Goal: Transaction & Acquisition: Purchase product/service

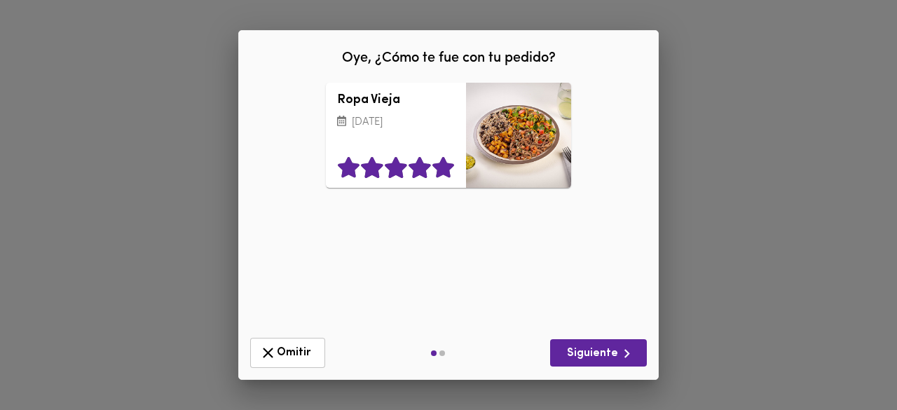
click at [450, 172] on icon at bounding box center [444, 168] width 24 height 21
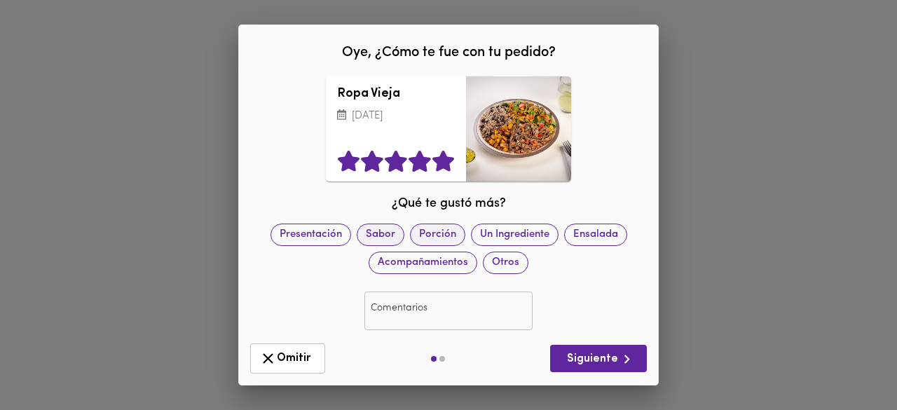
drag, startPoint x: 408, startPoint y: 240, endPoint x: 425, endPoint y: 244, distance: 17.3
click at [404, 240] on span "Sabor" at bounding box center [380, 234] width 46 height 15
click at [594, 354] on span "Siguiente" at bounding box center [598, 359] width 74 height 18
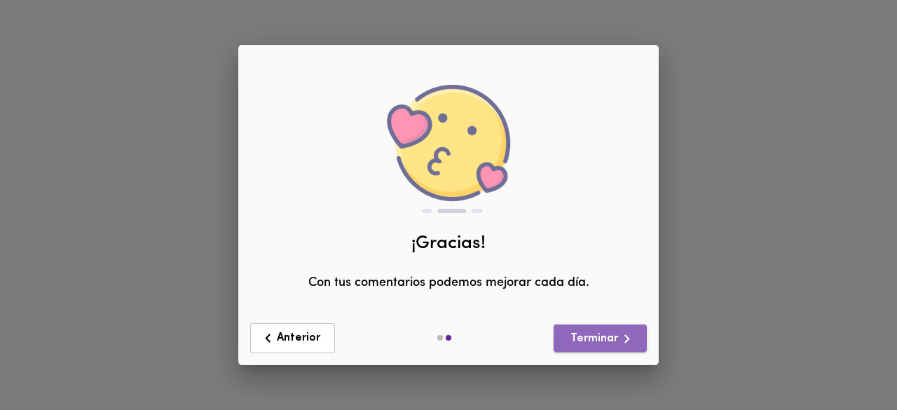
click at [614, 343] on span "Terminar" at bounding box center [600, 339] width 71 height 18
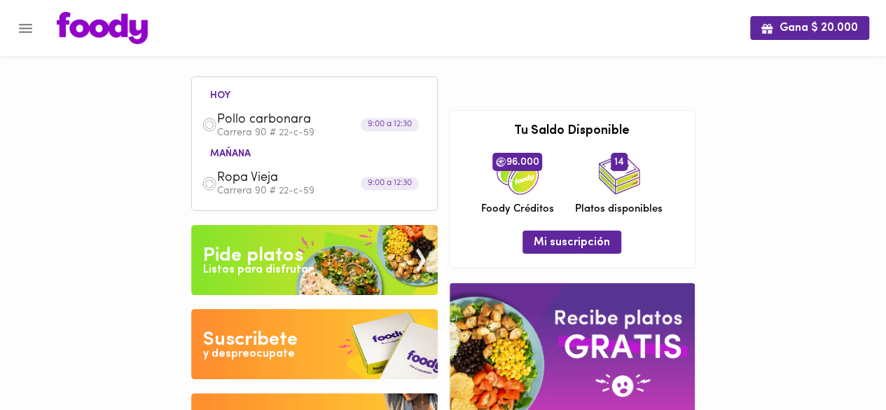
click at [301, 243] on div "Pide platos" at bounding box center [253, 256] width 100 height 28
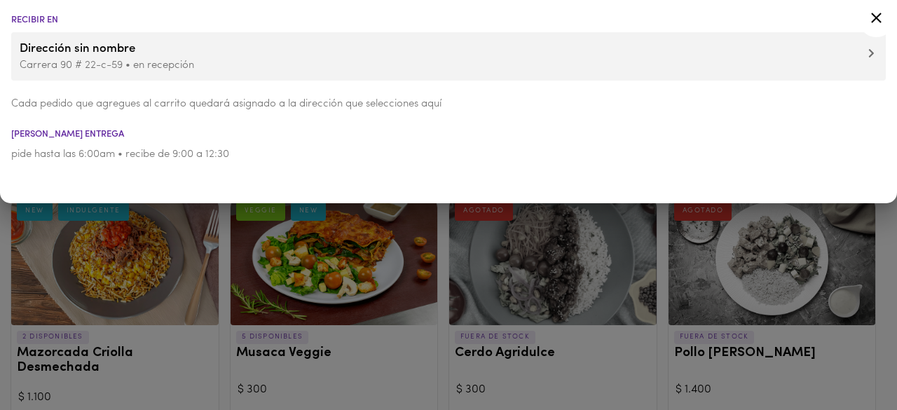
click at [874, 13] on icon at bounding box center [876, 18] width 18 height 18
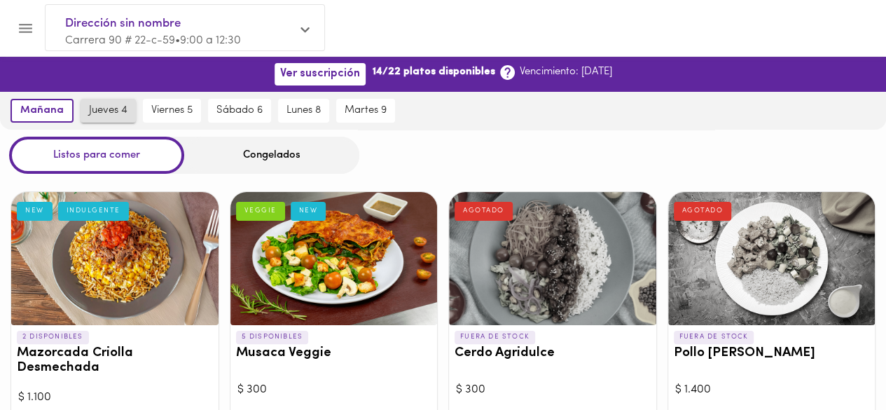
click at [108, 114] on span "jueves 4" at bounding box center [108, 110] width 39 height 13
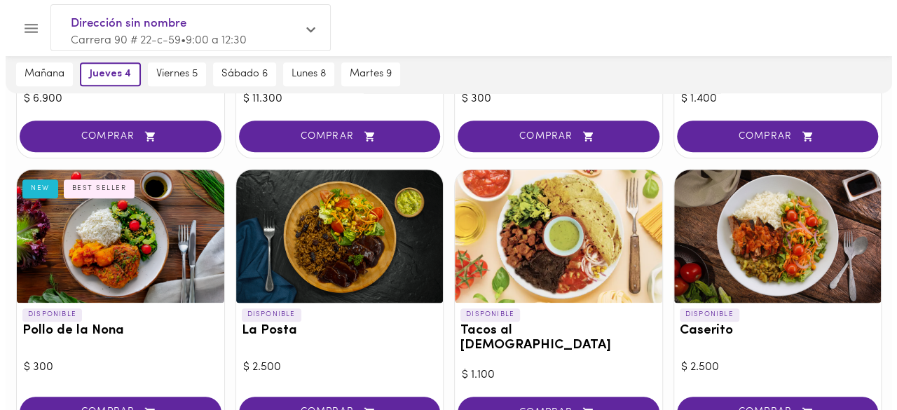
scroll to position [562, 0]
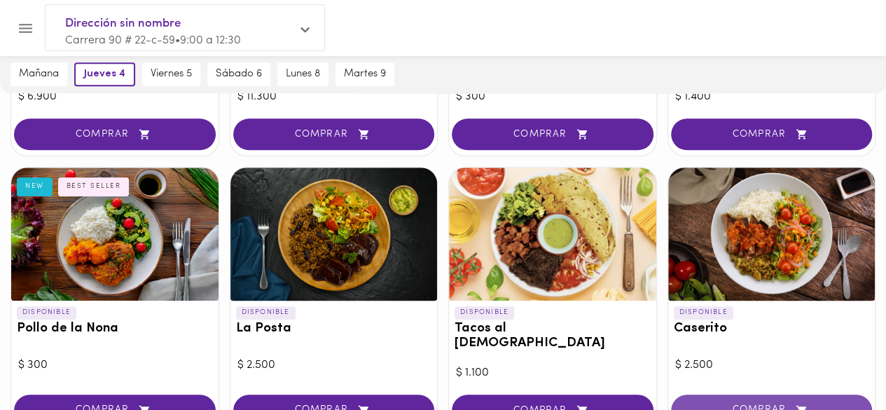
drag, startPoint x: 740, startPoint y: 384, endPoint x: 752, endPoint y: 381, distance: 12.9
click at [740, 394] on button "COMPRAR" at bounding box center [772, 410] width 202 height 32
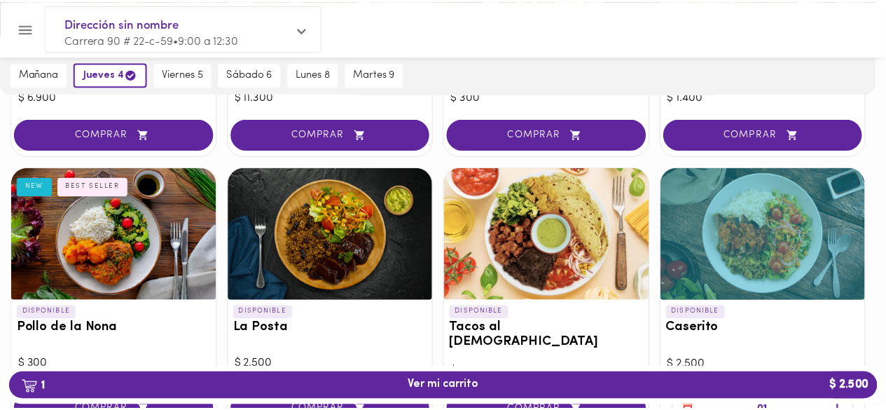
scroll to position [563, 0]
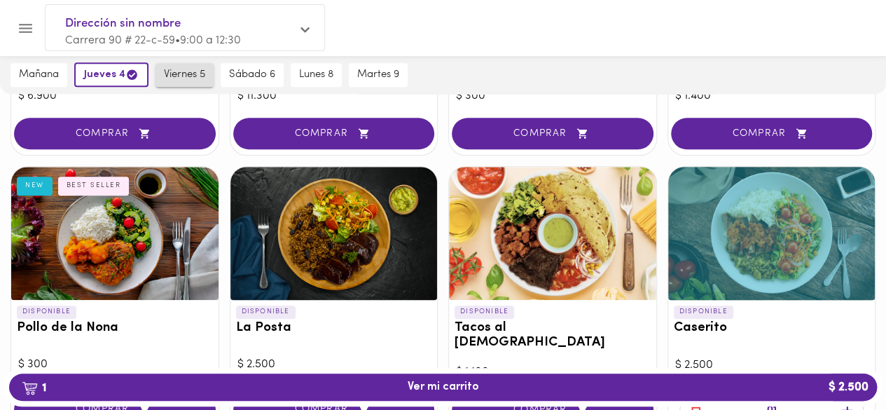
click at [174, 75] on span "viernes 5" at bounding box center [184, 75] width 41 height 13
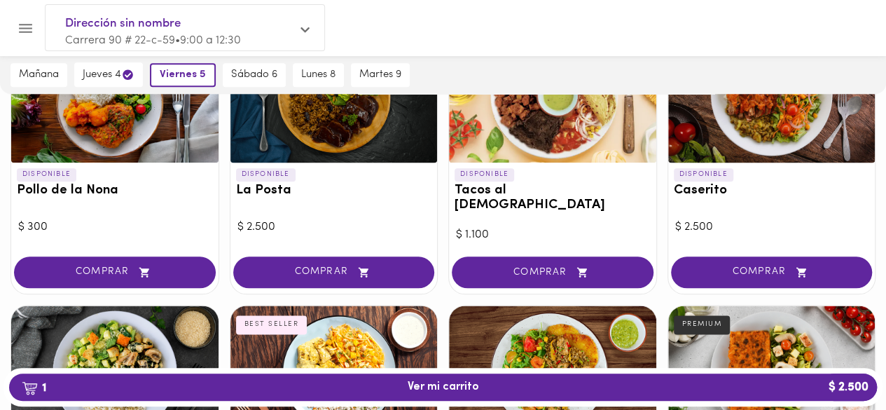
scroll to position [703, 0]
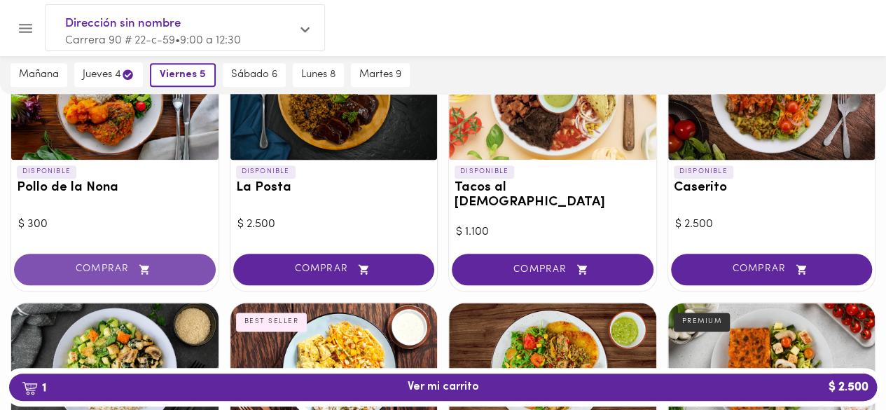
click at [138, 262] on button "COMPRAR" at bounding box center [115, 270] width 202 height 32
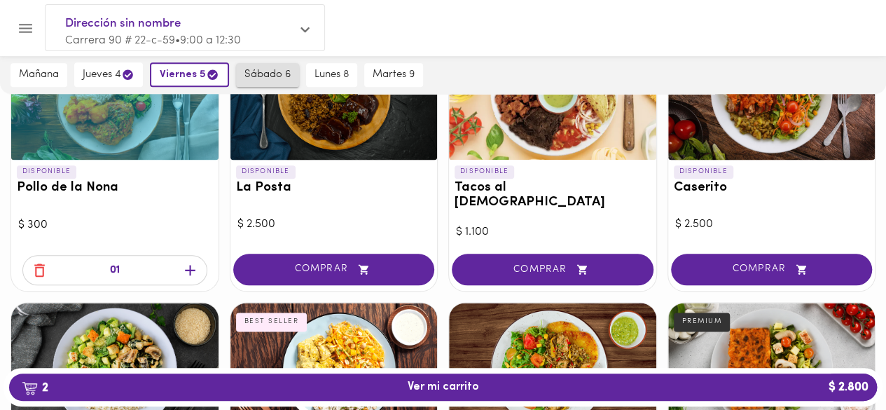
click at [280, 76] on span "sábado 6" at bounding box center [267, 75] width 46 height 13
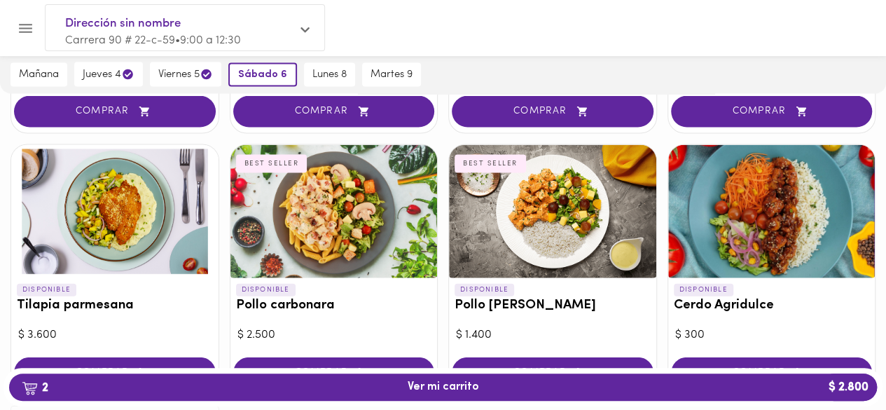
scroll to position [1404, 0]
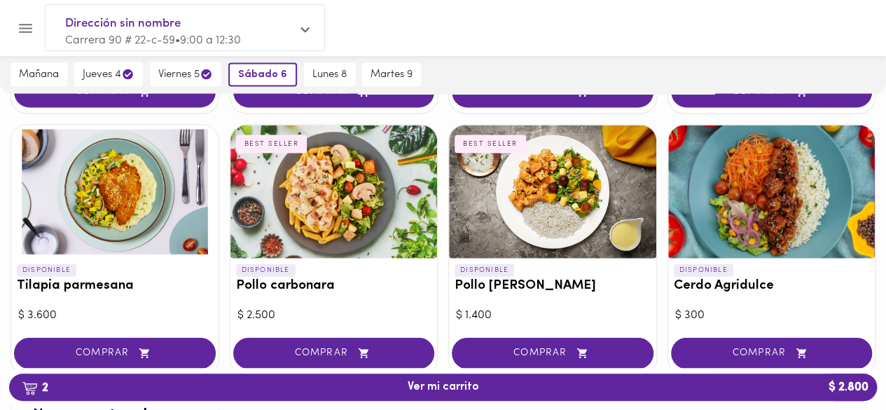
click at [323, 347] on span "COMPRAR" at bounding box center [334, 353] width 167 height 12
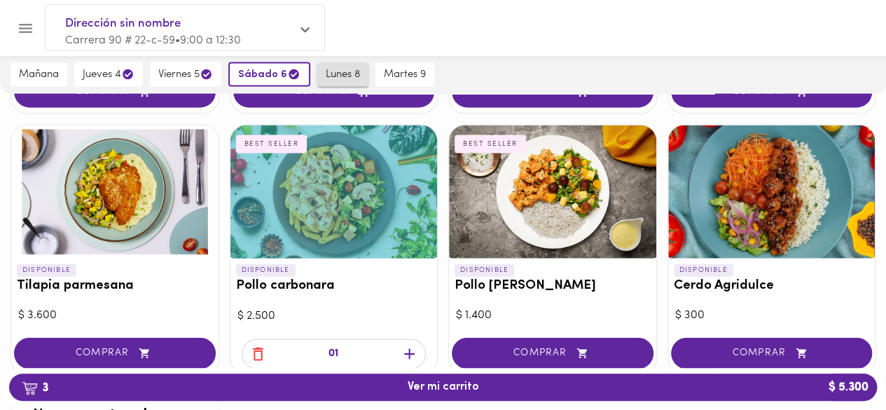
click at [345, 76] on span "lunes 8" at bounding box center [343, 75] width 34 height 13
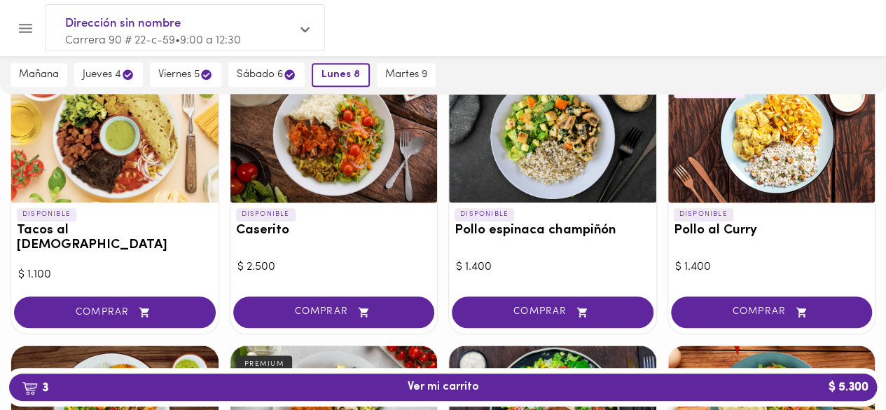
scroll to position [661, 0]
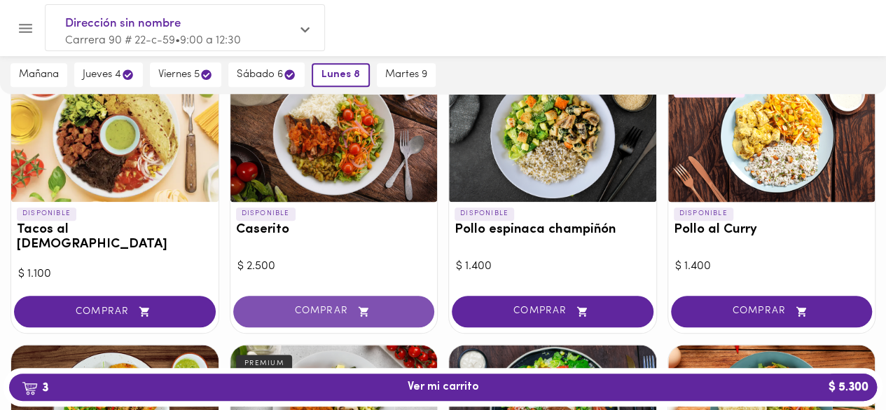
click at [305, 305] on span "COMPRAR" at bounding box center [334, 311] width 167 height 12
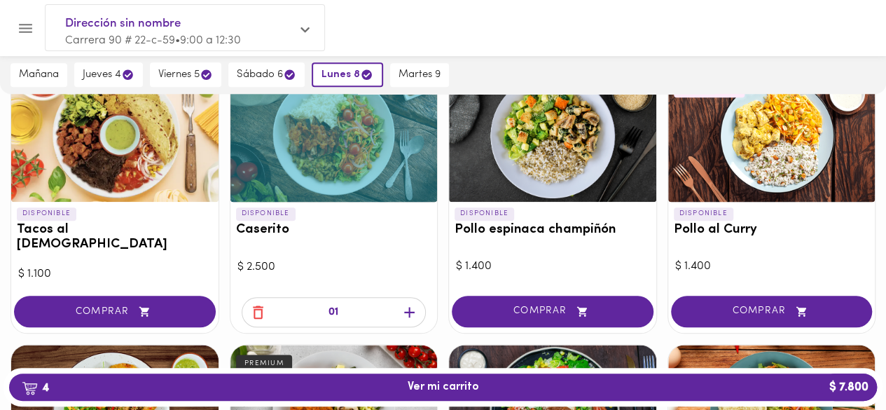
click at [423, 85] on button "martes 9" at bounding box center [419, 75] width 59 height 24
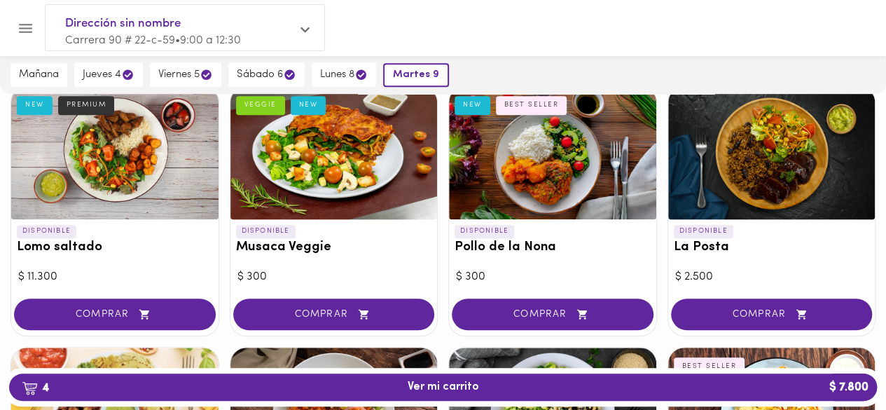
scroll to position [381, 0]
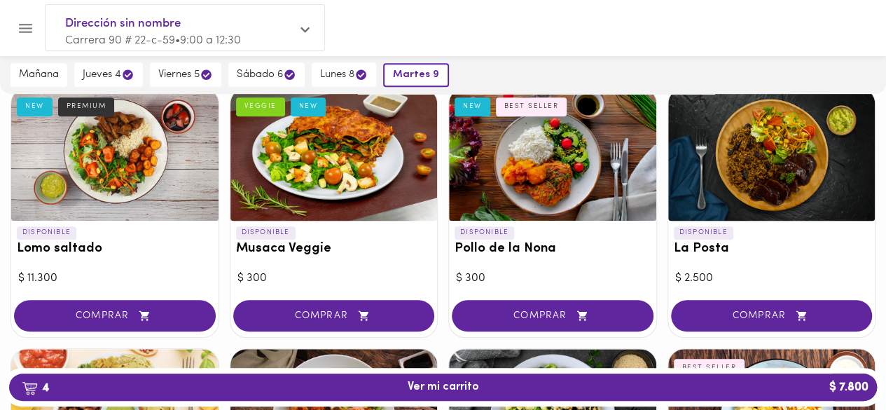
click at [570, 312] on span "COMPRAR" at bounding box center [552, 316] width 167 height 12
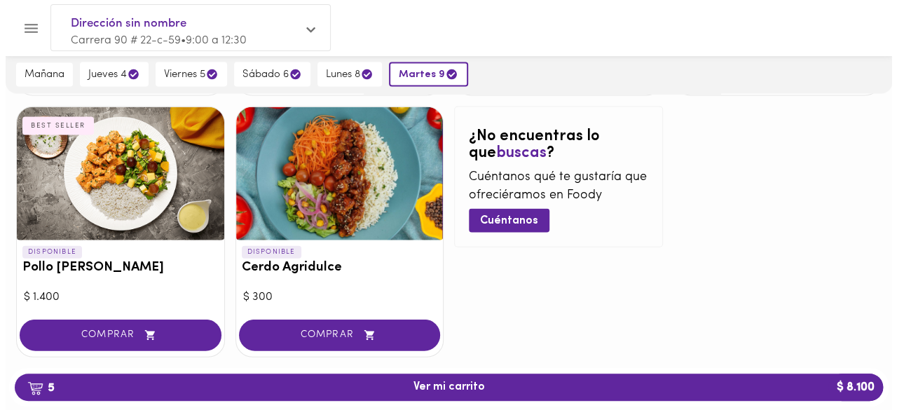
scroll to position [1432, 0]
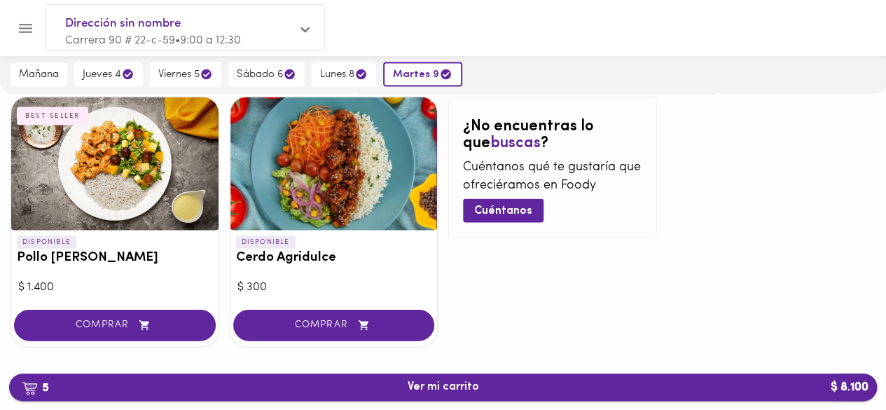
click at [620, 379] on button "5 Ver mi carrito $ 8.100" at bounding box center [443, 386] width 868 height 27
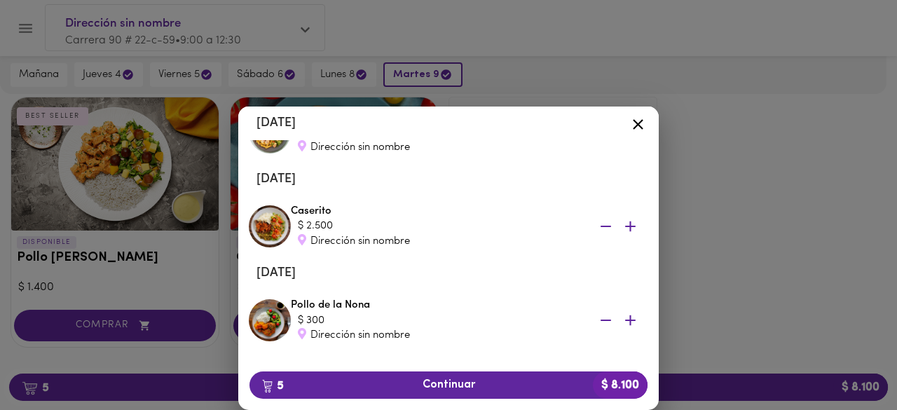
scroll to position [372, 0]
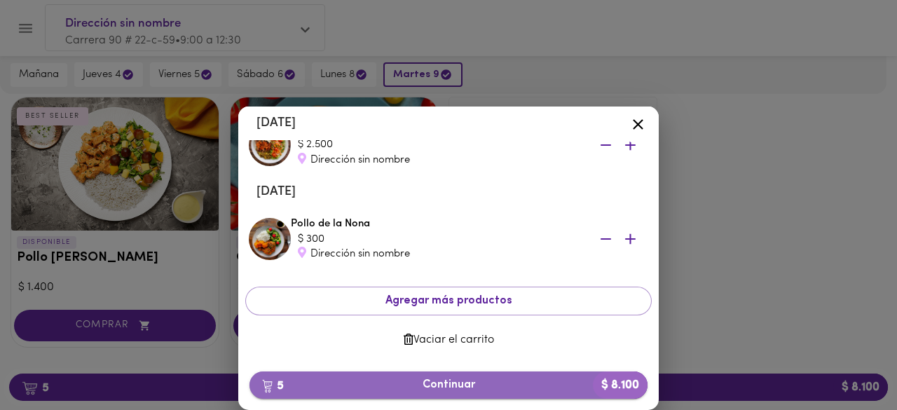
click at [464, 384] on span "5 Continuar $ 8.100" at bounding box center [448, 384] width 375 height 13
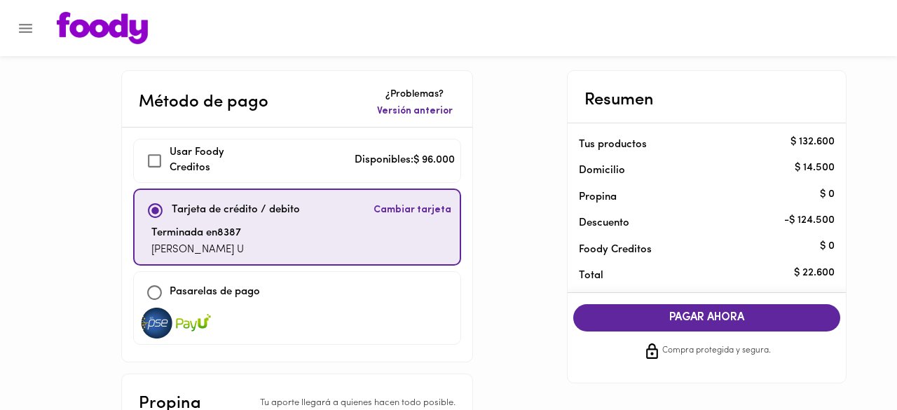
checkbox input "true"
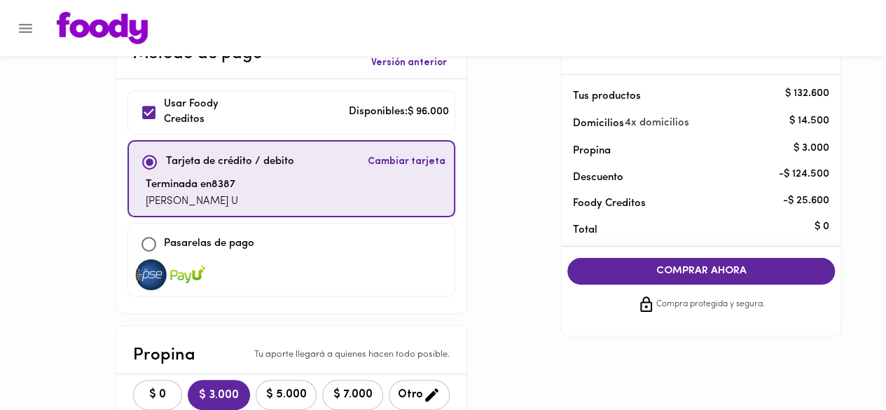
scroll to position [70, 0]
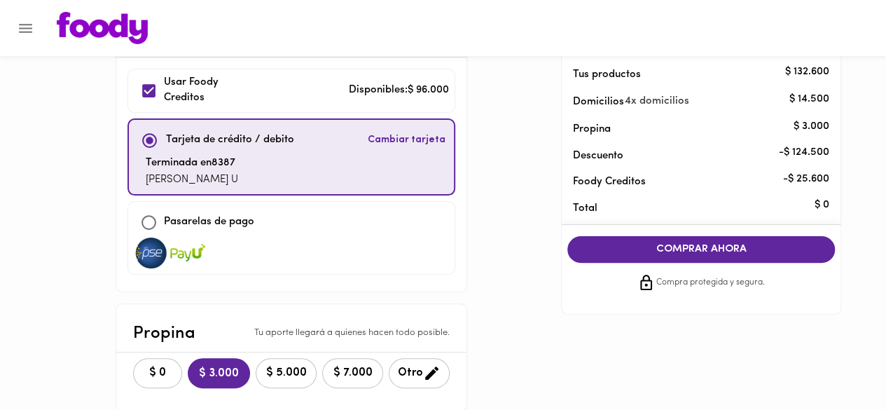
click at [673, 243] on span "COMPRAR AHORA" at bounding box center [701, 249] width 240 height 13
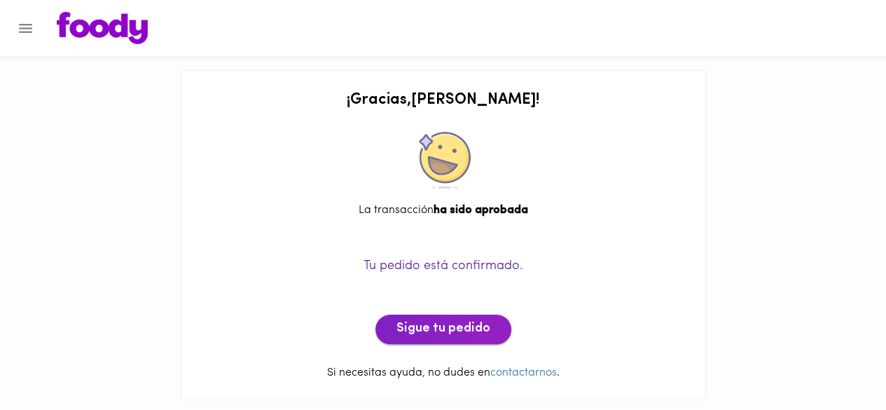
click at [406, 324] on span "Sigue tu pedido" at bounding box center [444, 329] width 94 height 15
